Goal: Task Accomplishment & Management: Use online tool/utility

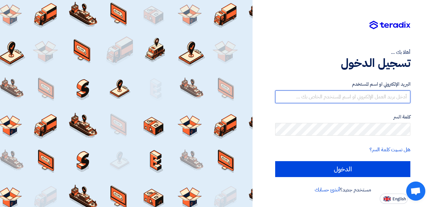
click at [330, 96] on input "text" at bounding box center [342, 97] width 135 height 13
click at [357, 96] on input "[EMAIL_ADDRESS][DOMAIN_NAME]" at bounding box center [342, 97] width 135 height 13
type input "[EMAIL_ADDRESS][DOMAIN_NAME]"
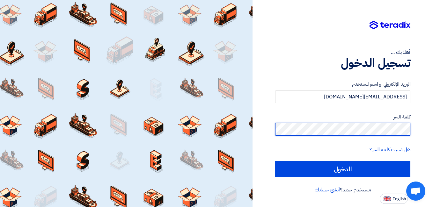
click at [275, 161] on input "الدخول" at bounding box center [342, 169] width 135 height 16
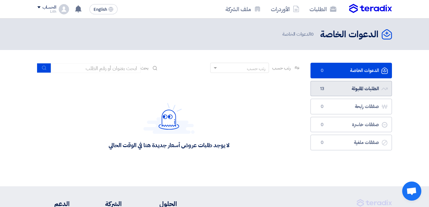
click at [359, 85] on link "الطلبات المقبولة الطلبات المقبولة 13" at bounding box center [350, 89] width 81 height 16
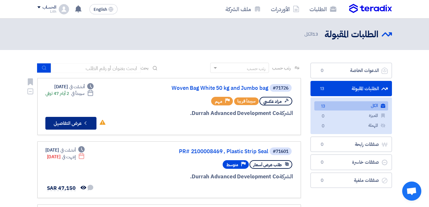
click at [83, 124] on icon "Check details" at bounding box center [85, 123] width 6 height 6
